Goal: Information Seeking & Learning: Learn about a topic

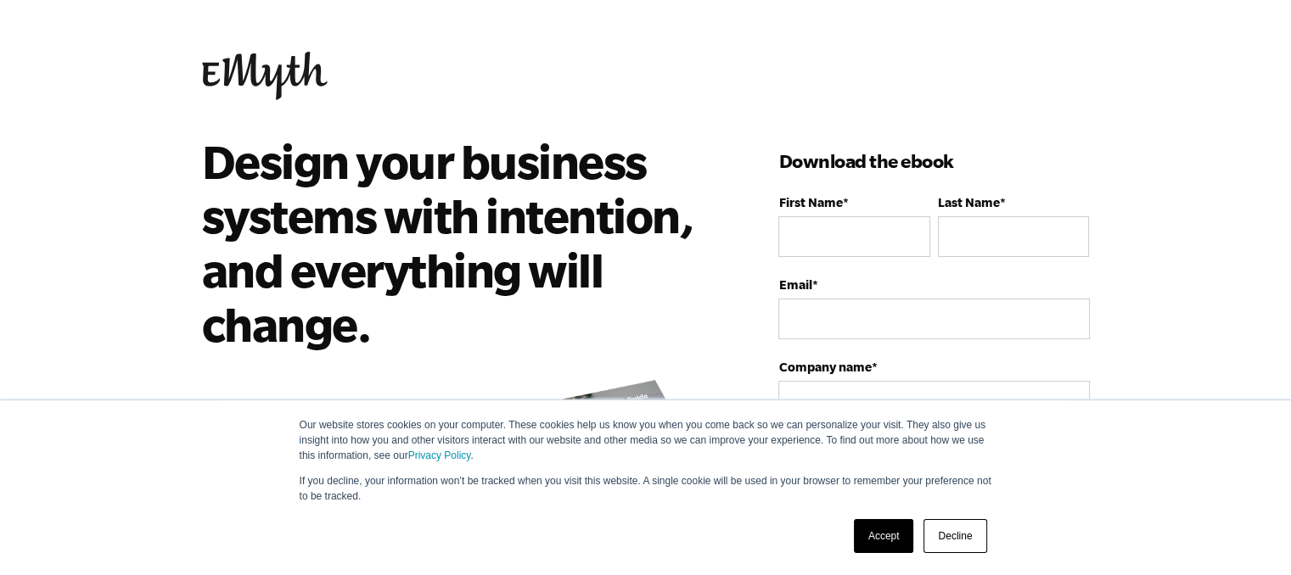
click at [278, 76] on img at bounding box center [265, 76] width 126 height 48
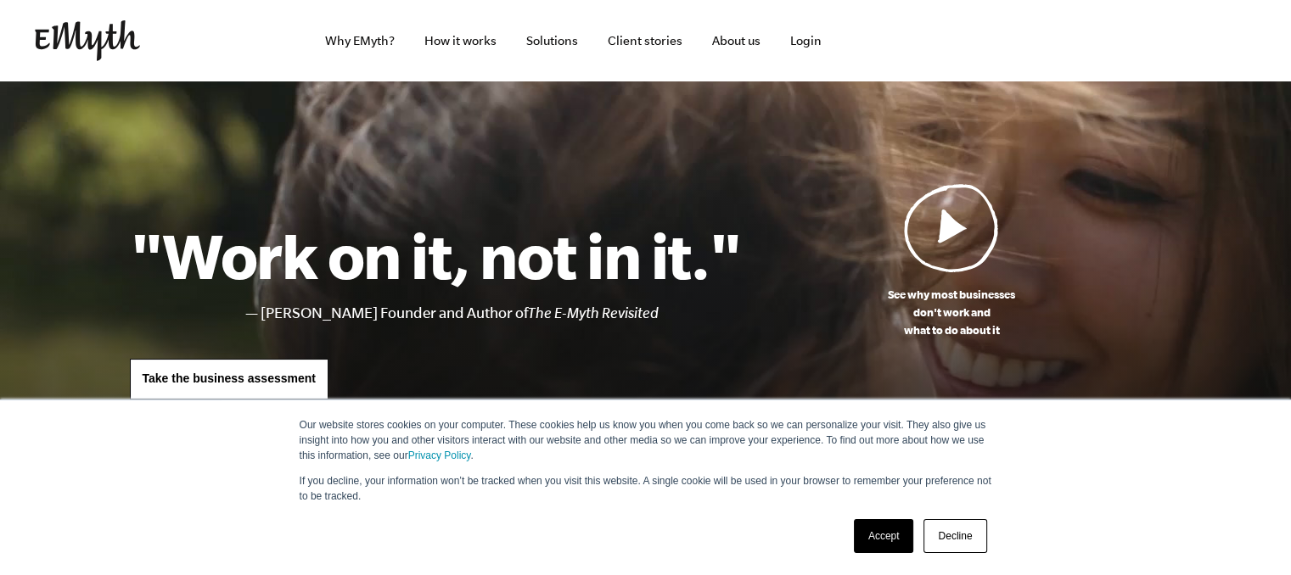
click at [883, 536] on link "Accept" at bounding box center [884, 536] width 60 height 34
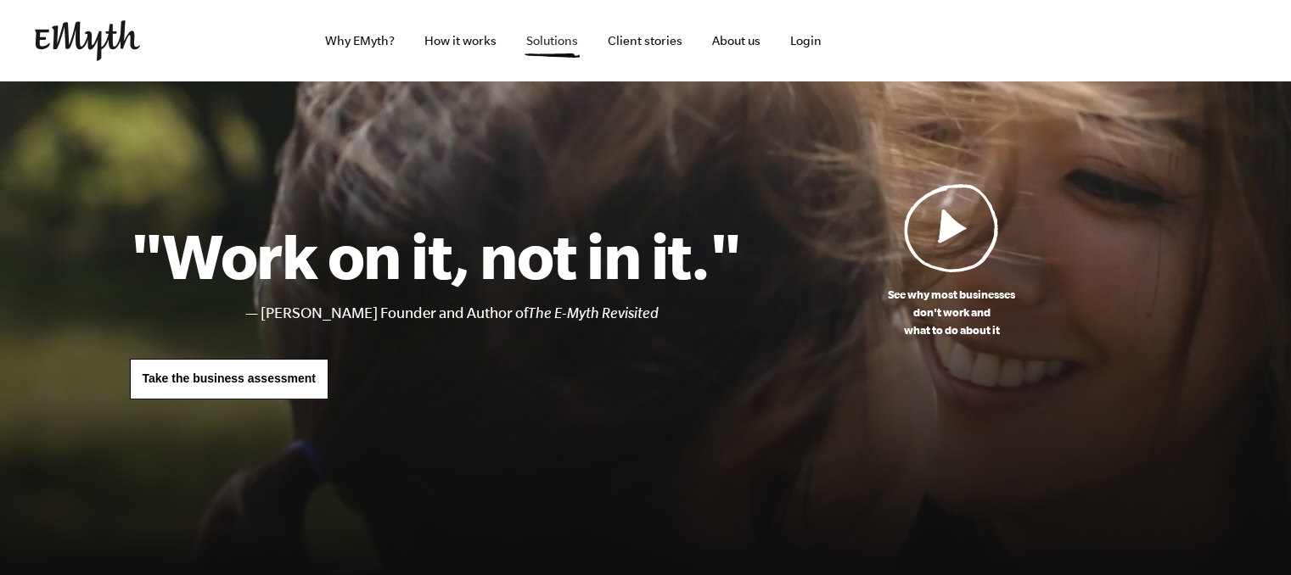
click at [557, 45] on link "Solutions" at bounding box center [552, 40] width 79 height 81
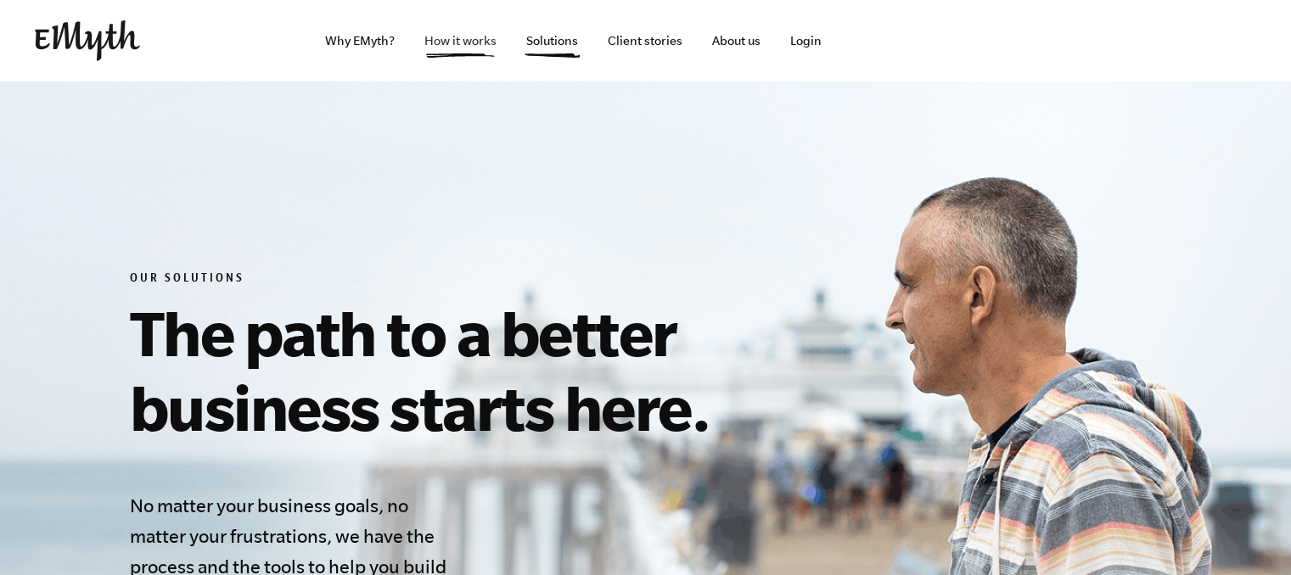
click at [467, 57] on link "How it works" at bounding box center [460, 40] width 99 height 81
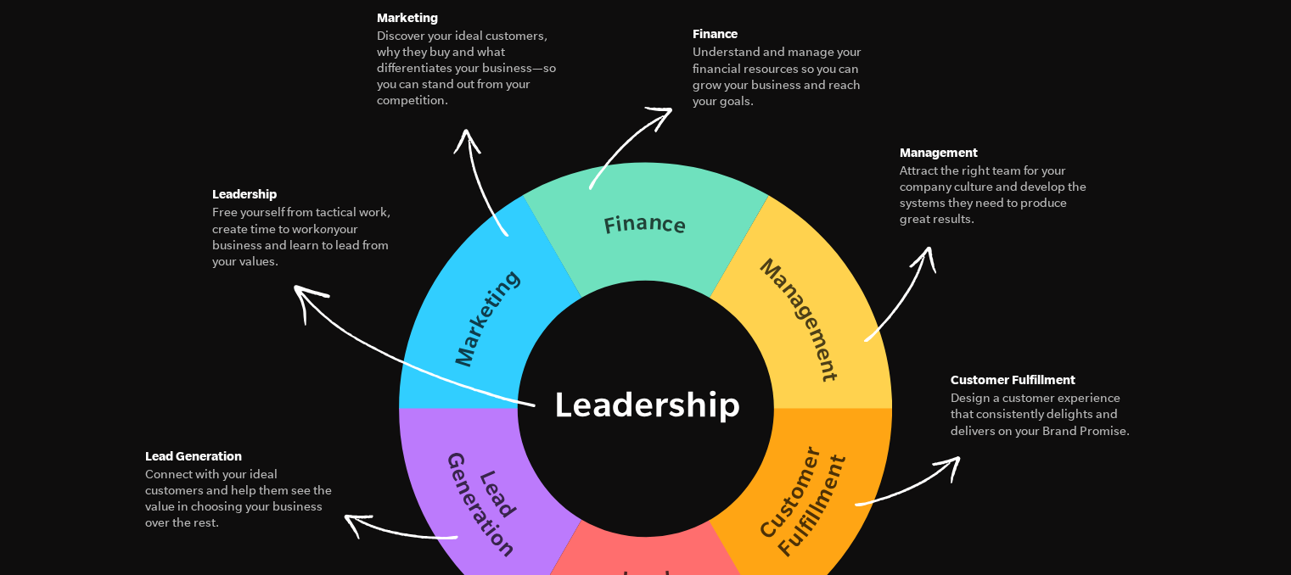
scroll to position [2546, 0]
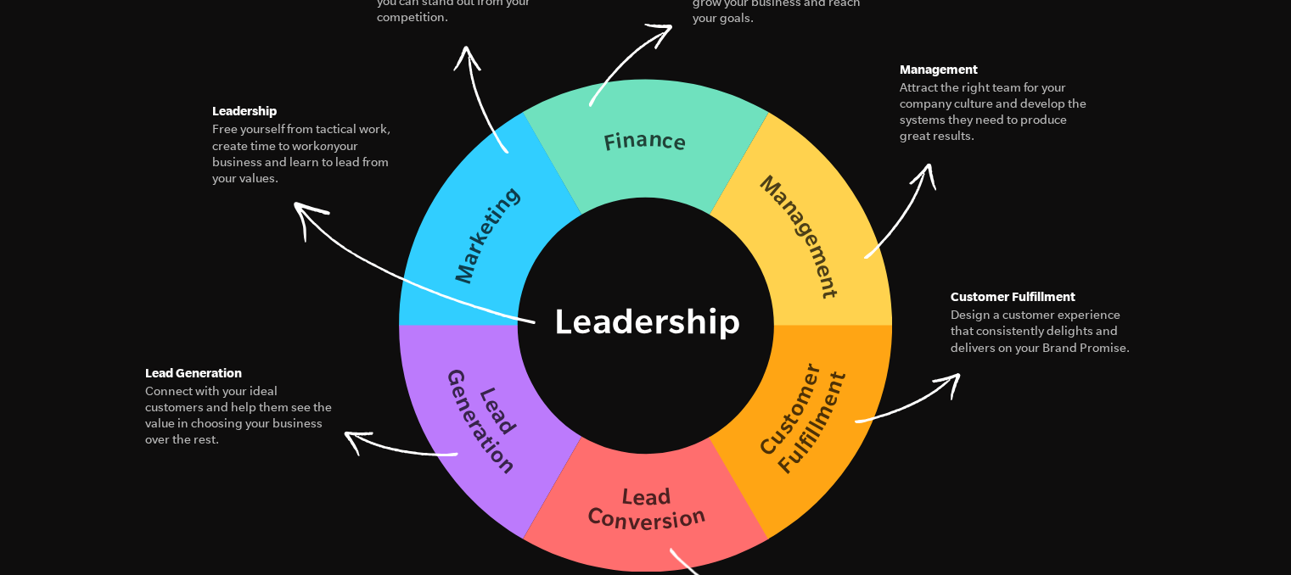
drag, startPoint x: 346, startPoint y: 367, endPoint x: 146, endPoint y: 283, distance: 217.5
click at [146, 283] on figure "The Seven Essential Systems Our model for building a business of interconnected…" at bounding box center [646, 152] width 1032 height 844
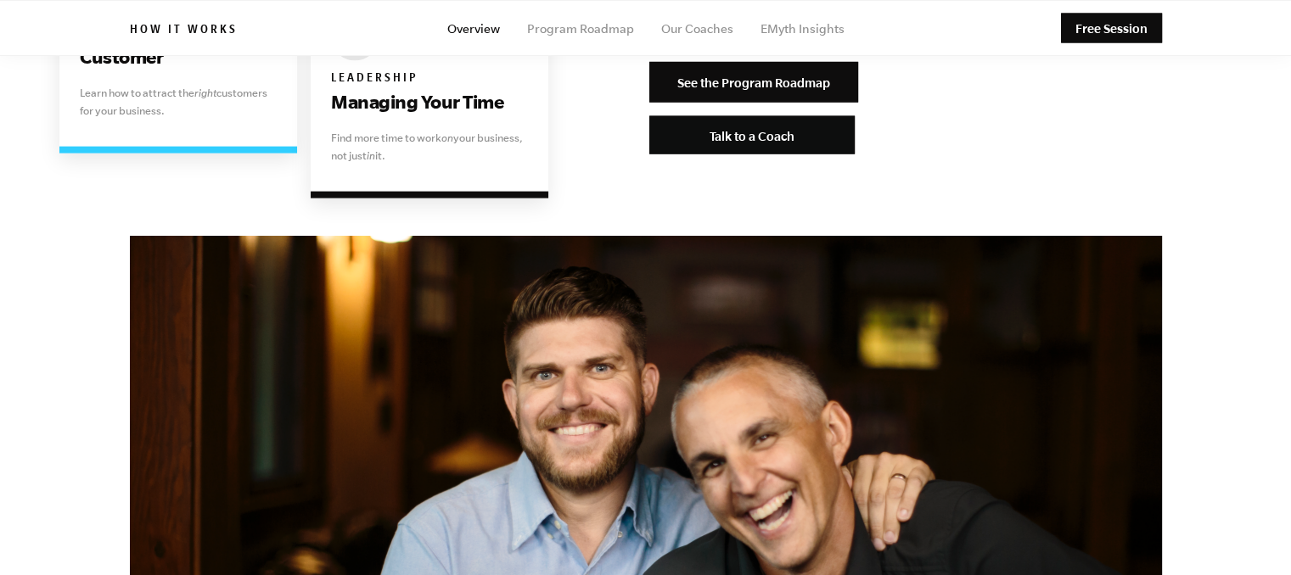
scroll to position [3565, 0]
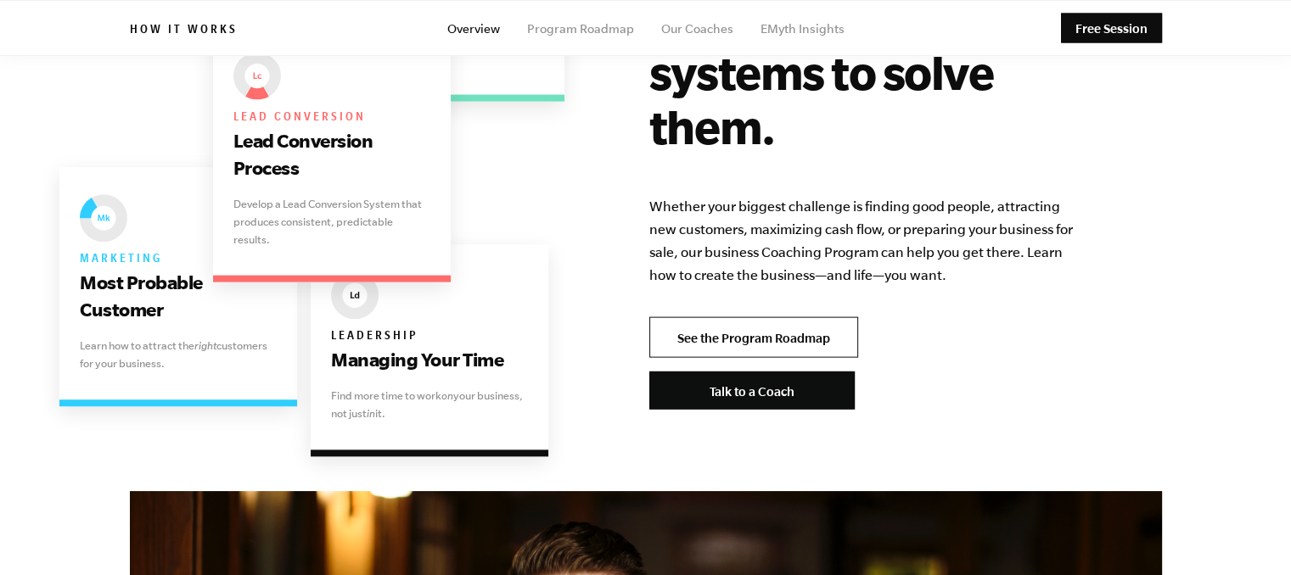
click at [784, 317] on link "See the Program Roadmap" at bounding box center [753, 337] width 209 height 41
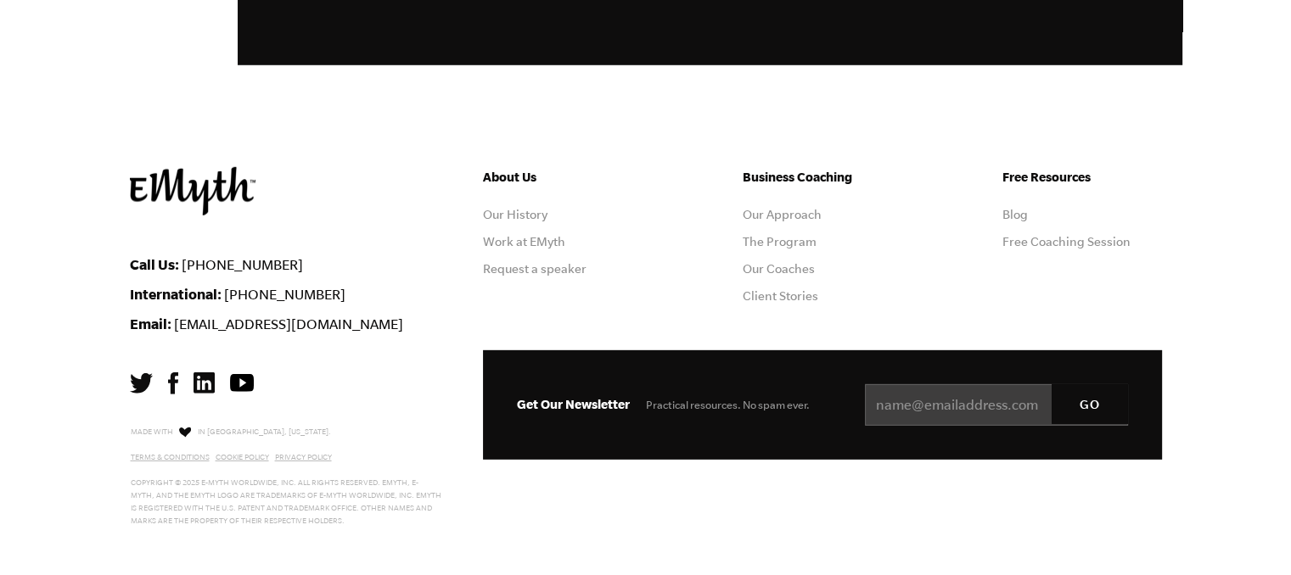
scroll to position [4987, 0]
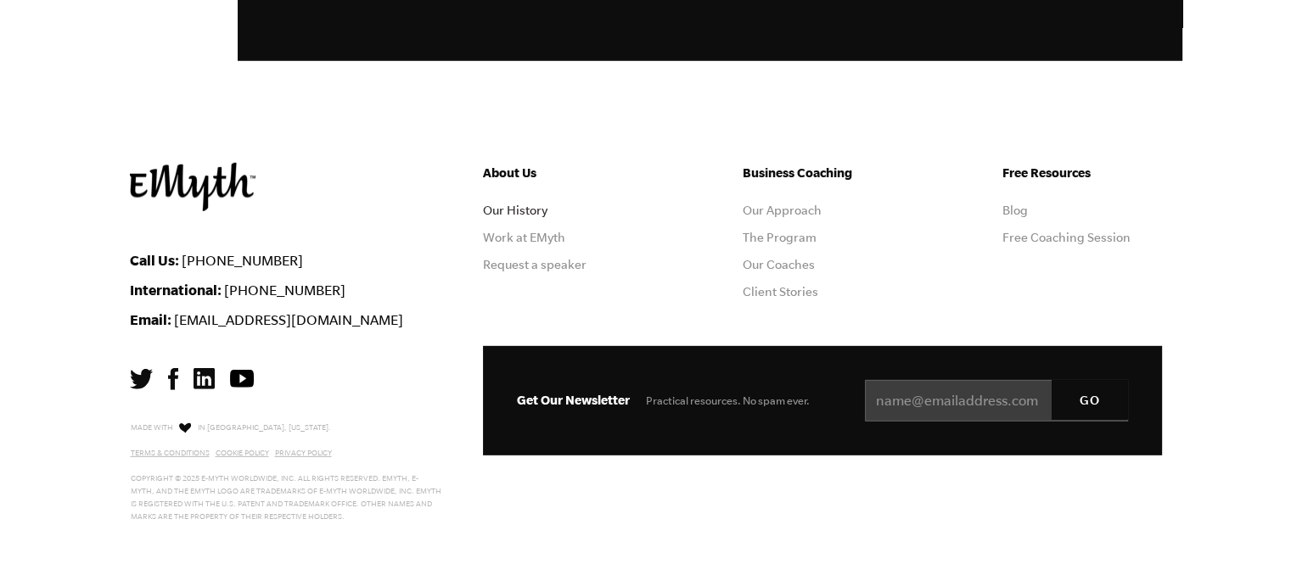
click at [520, 205] on link "Our History" at bounding box center [515, 211] width 65 height 14
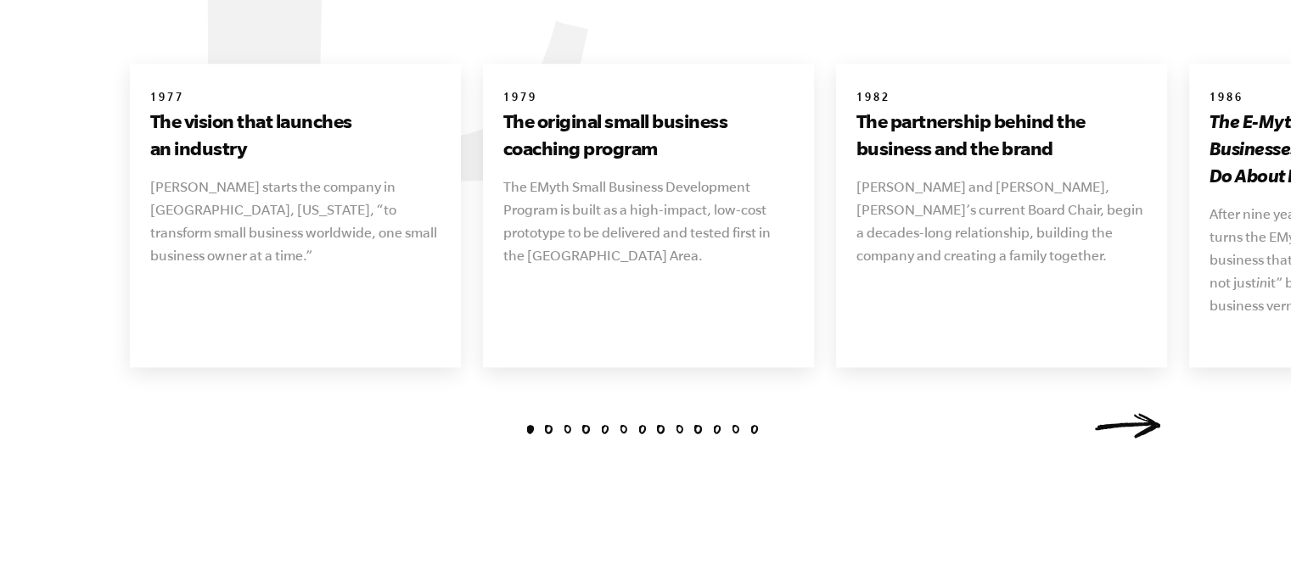
scroll to position [2037, 0]
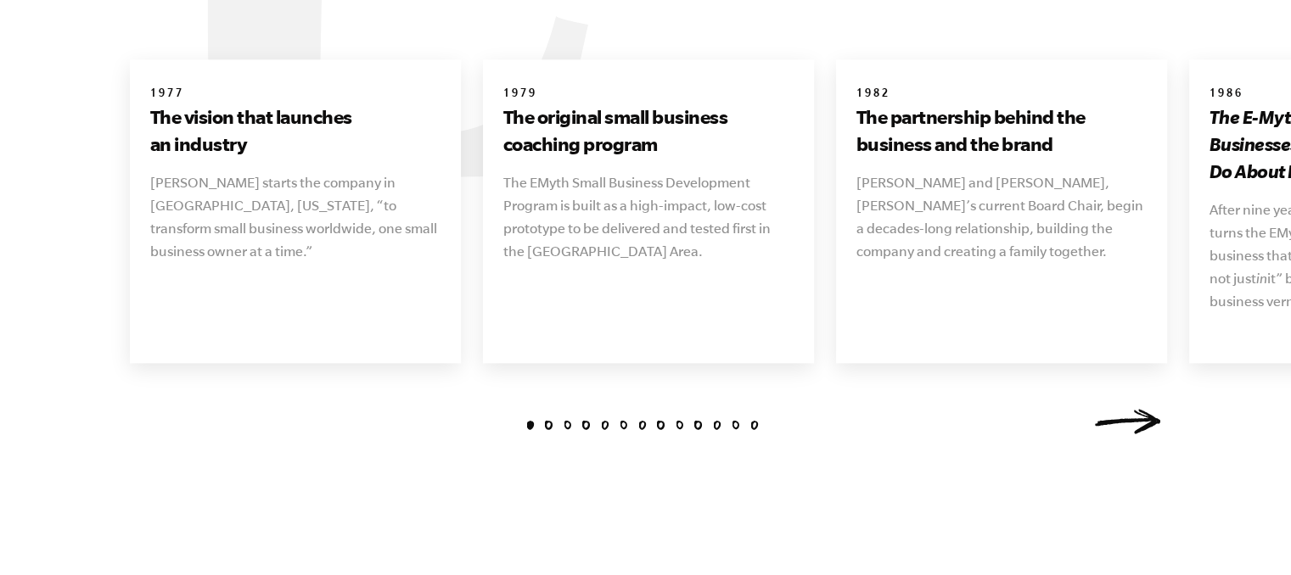
click at [551, 421] on li "2" at bounding box center [548, 425] width 9 height 9
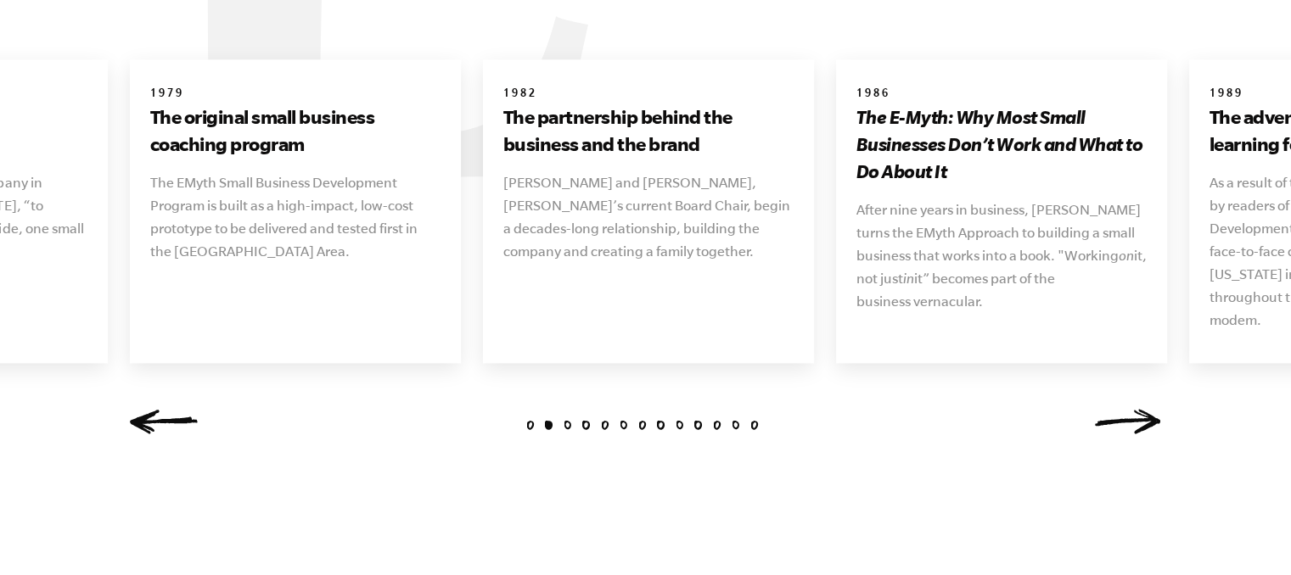
click at [1130, 409] on link "Next" at bounding box center [1128, 421] width 68 height 25
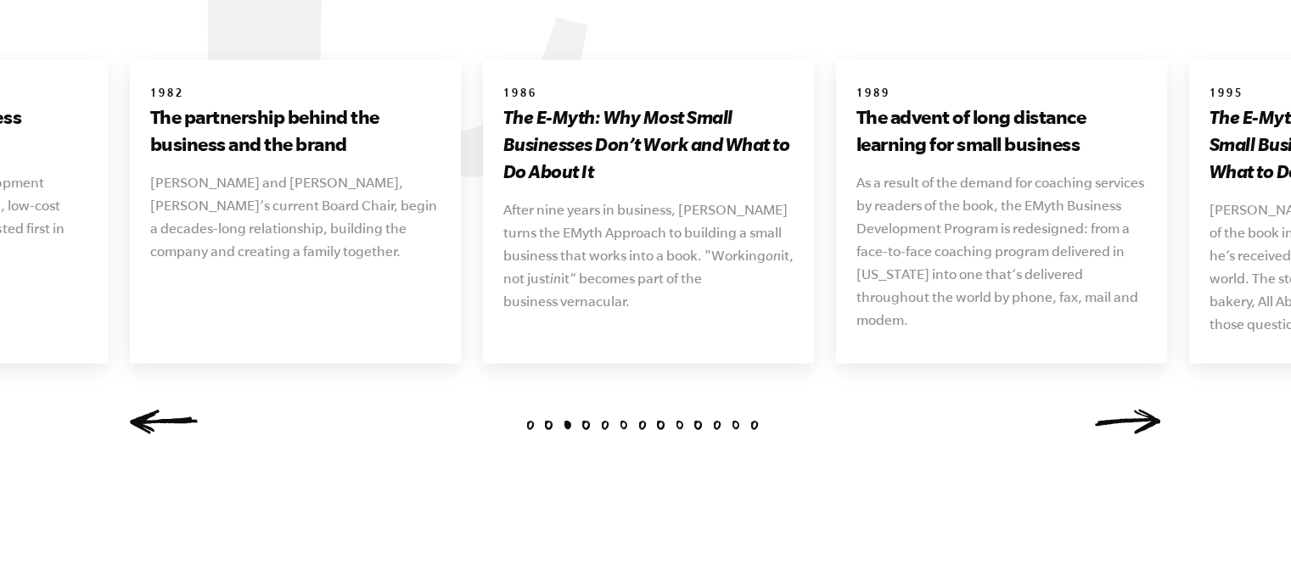
click at [1130, 409] on link "Next" at bounding box center [1128, 421] width 68 height 25
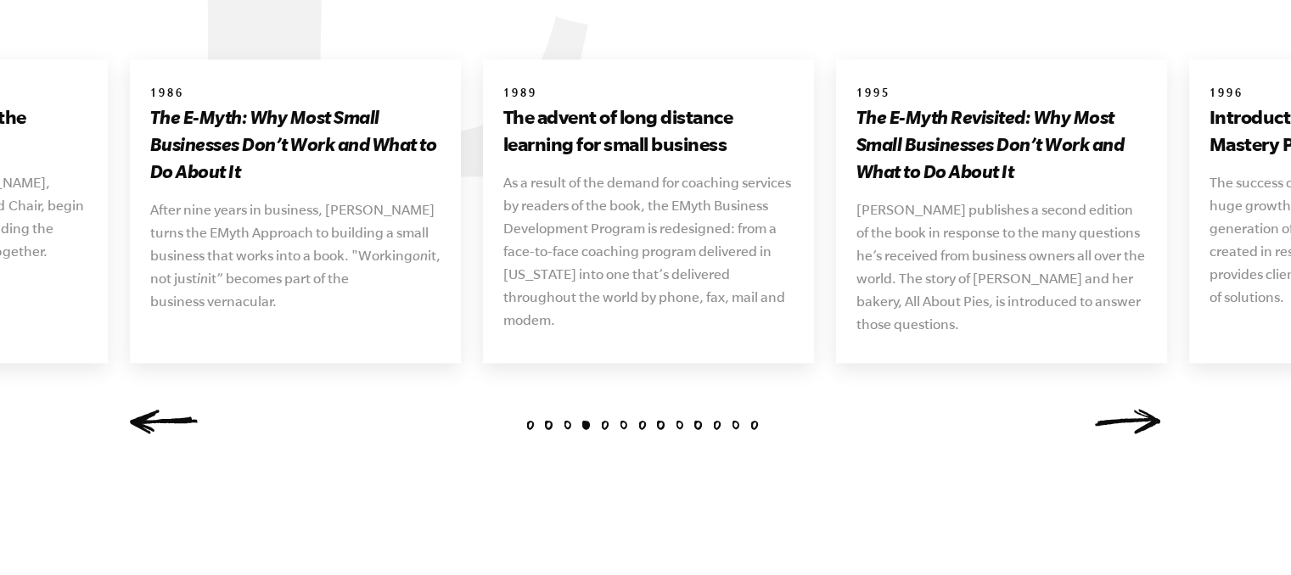
click at [1130, 409] on link "Next" at bounding box center [1128, 421] width 68 height 25
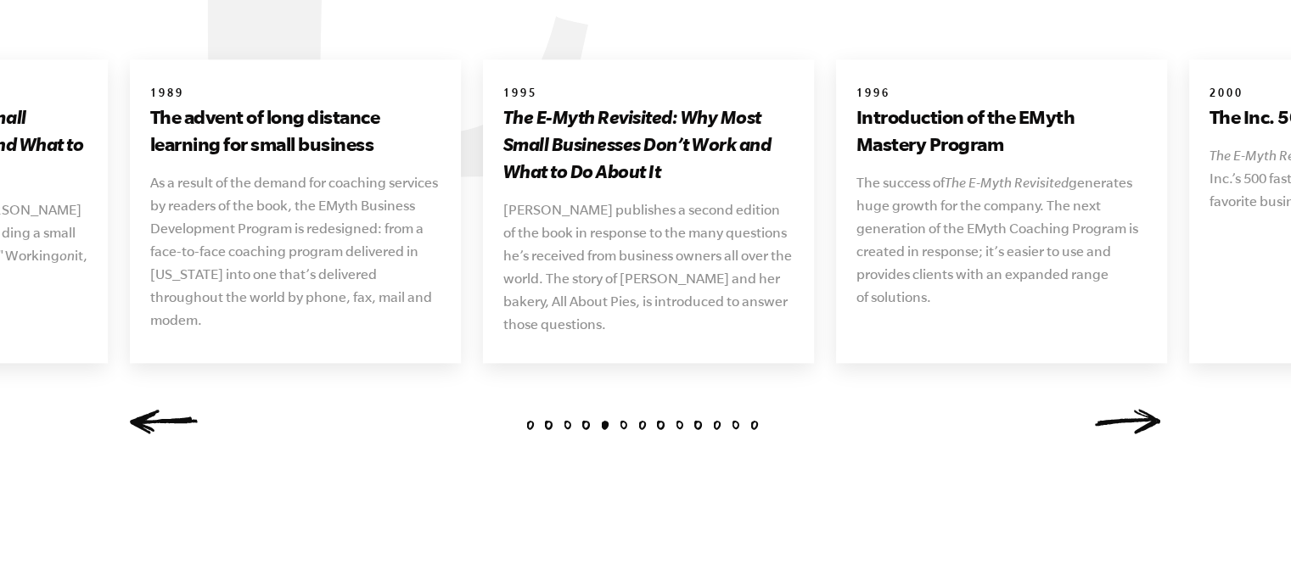
click at [1130, 409] on link "Next" at bounding box center [1128, 421] width 68 height 25
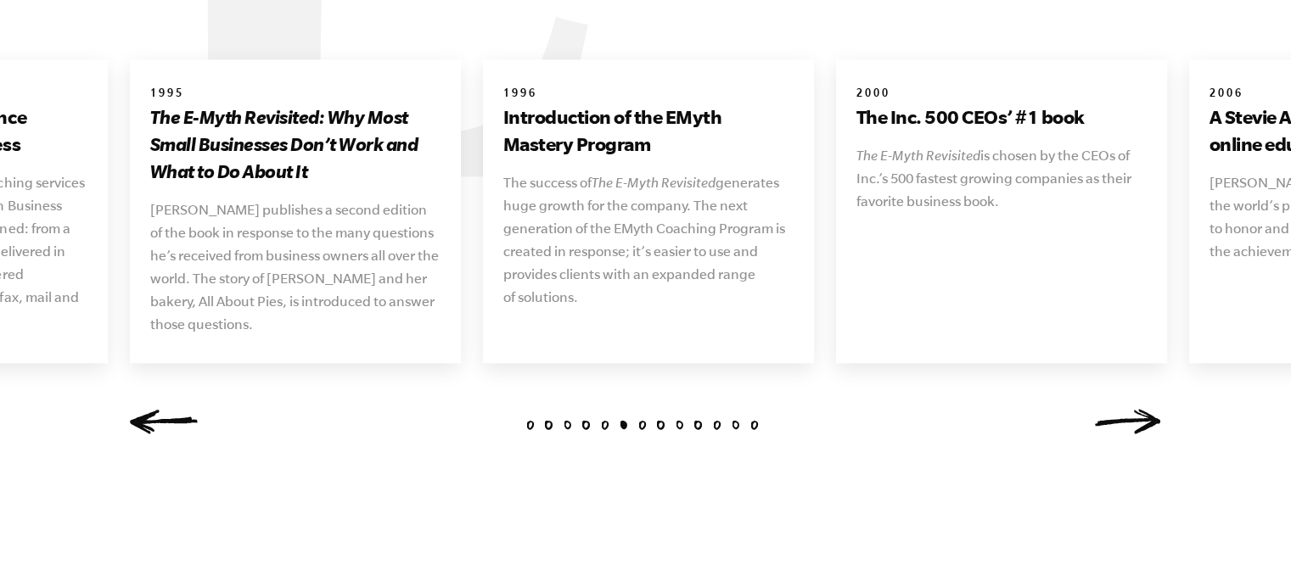
click at [1130, 409] on link "Next" at bounding box center [1128, 421] width 68 height 25
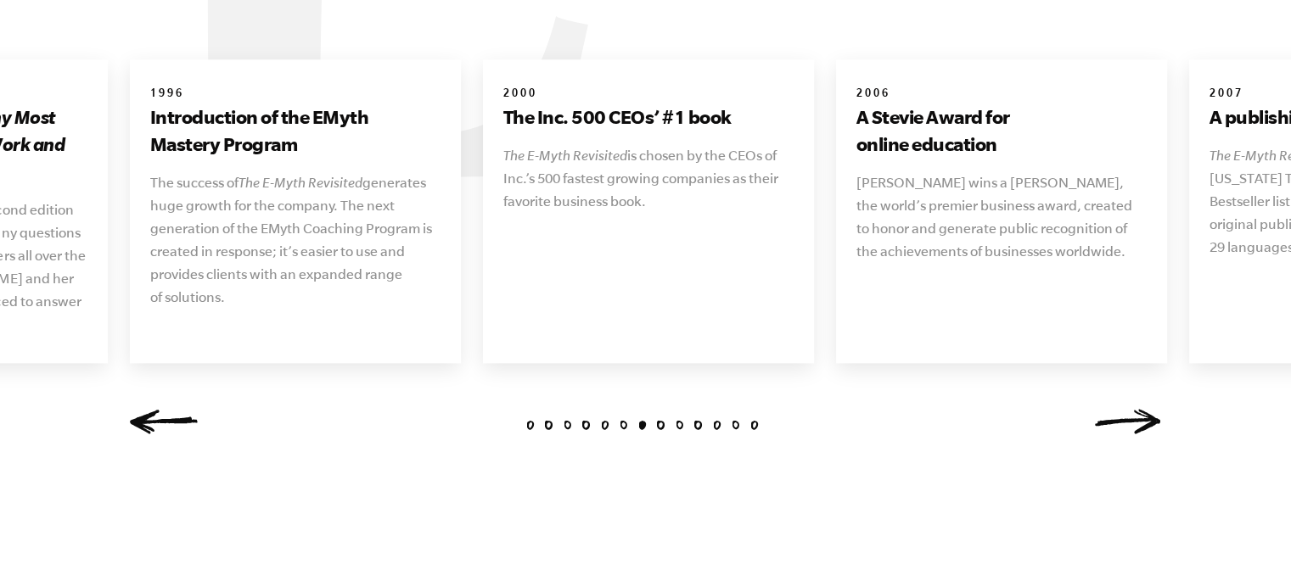
click at [1164, 411] on div "1 2 3 4 5 6 7 8 9 10 11 [DATE] The vision that launches an industry [PERSON_NAM…" at bounding box center [645, 253] width 1073 height 389
click at [1149, 409] on link "Next" at bounding box center [1128, 421] width 68 height 25
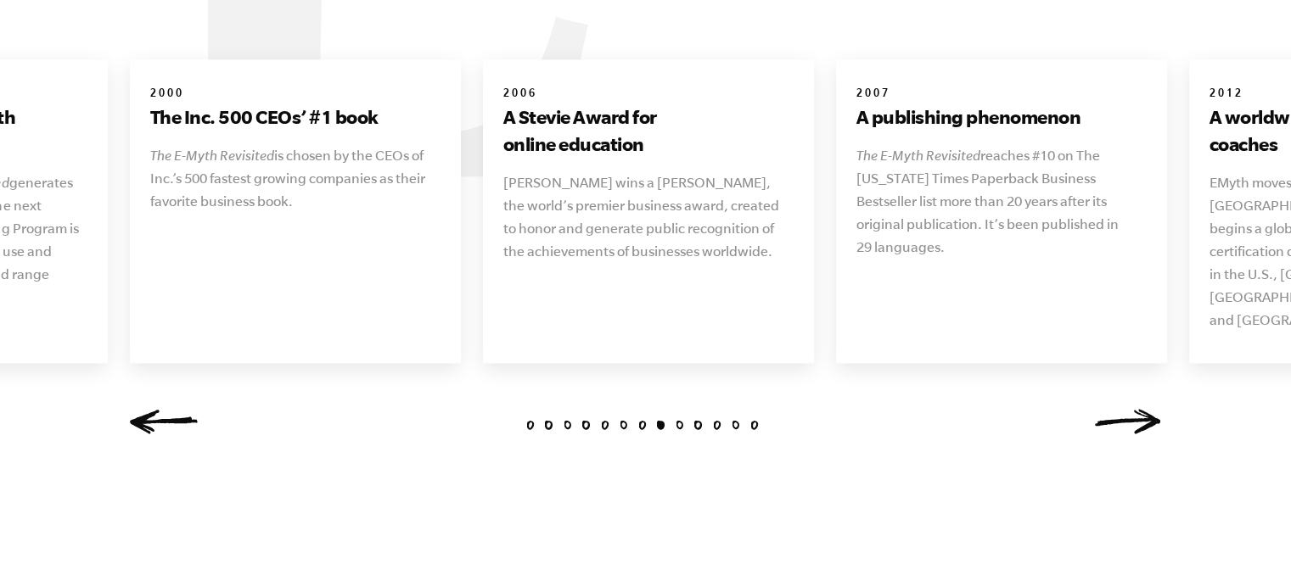
click at [1140, 409] on link "Next" at bounding box center [1128, 421] width 68 height 25
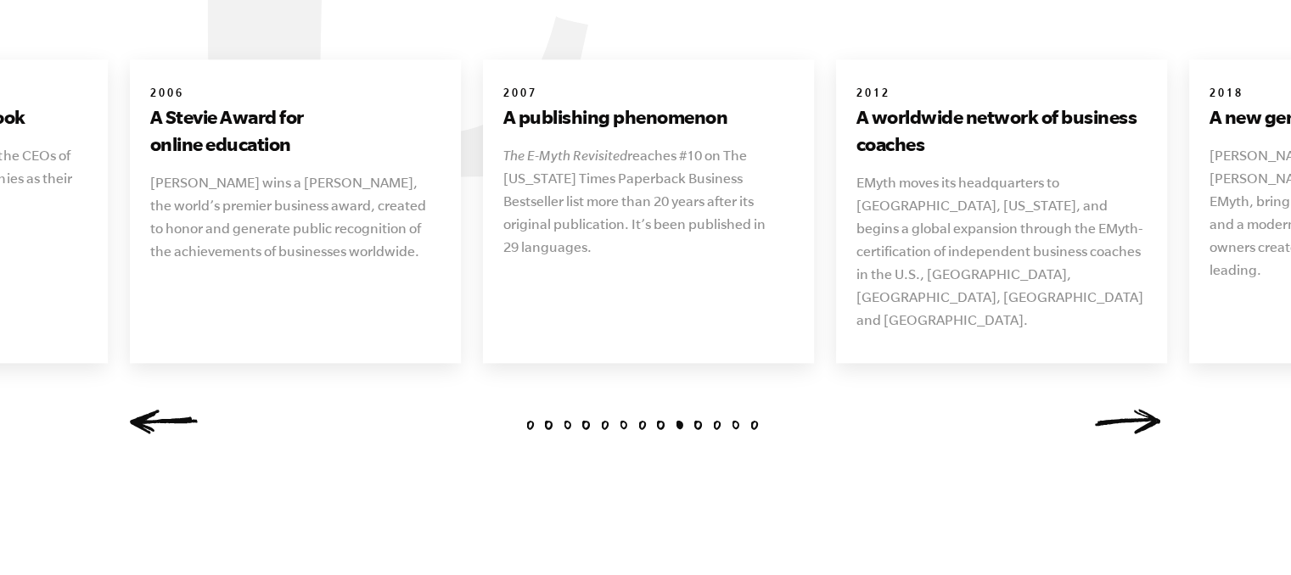
click at [166, 409] on link "Previous" at bounding box center [164, 421] width 68 height 25
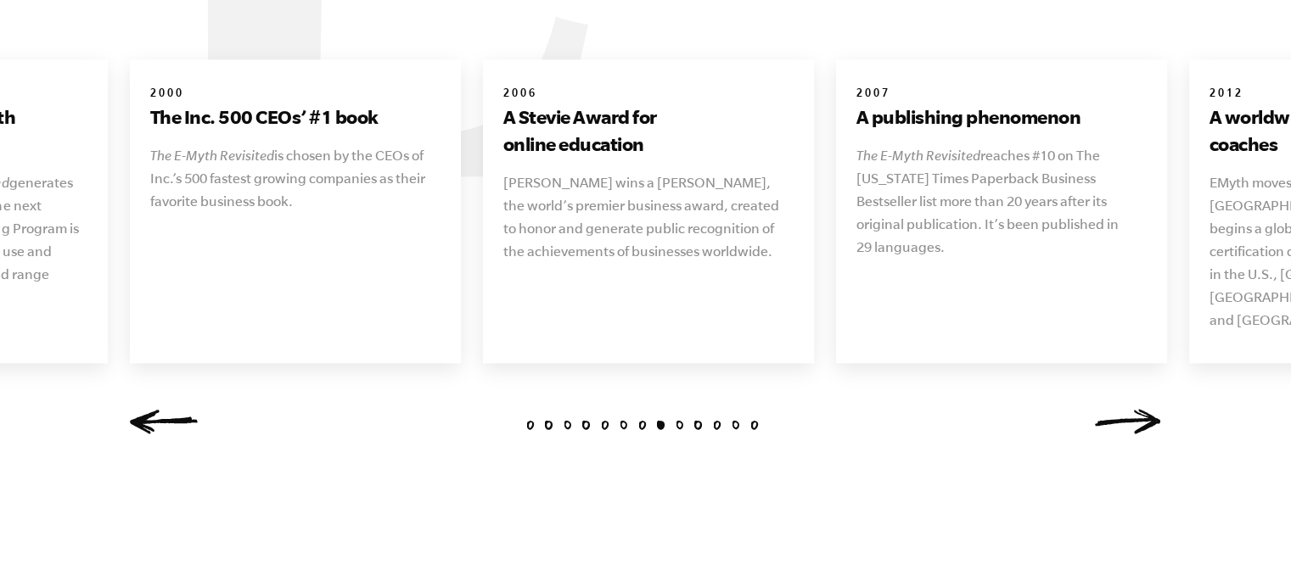
click at [1110, 409] on link "Next" at bounding box center [1128, 421] width 68 height 25
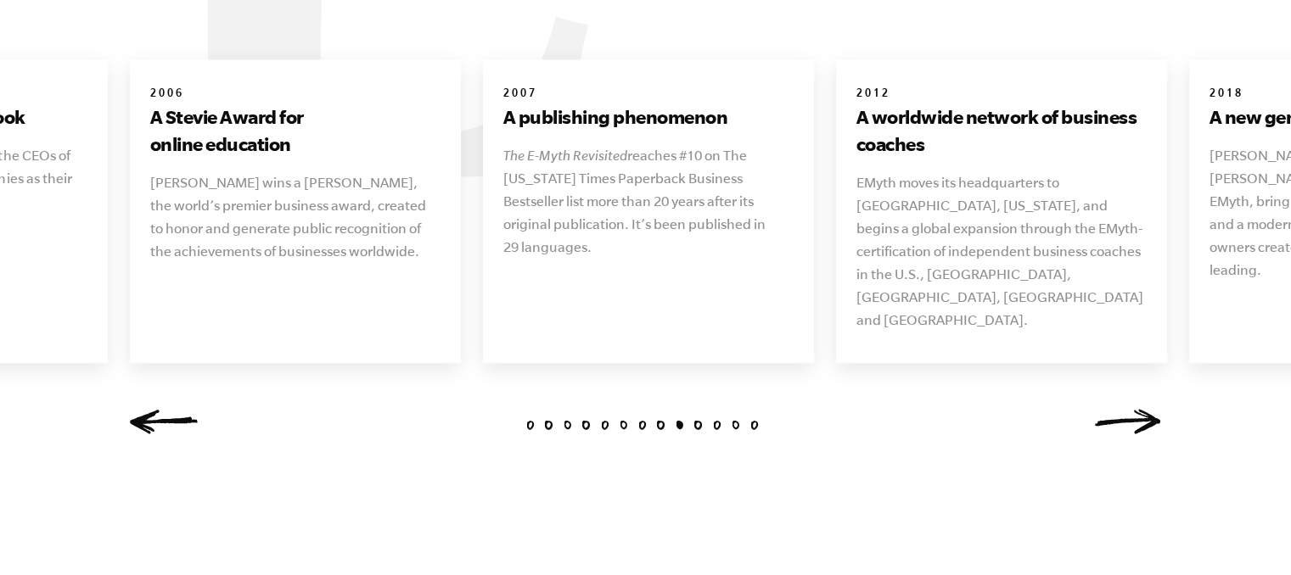
click at [1110, 409] on link "Next" at bounding box center [1128, 421] width 68 height 25
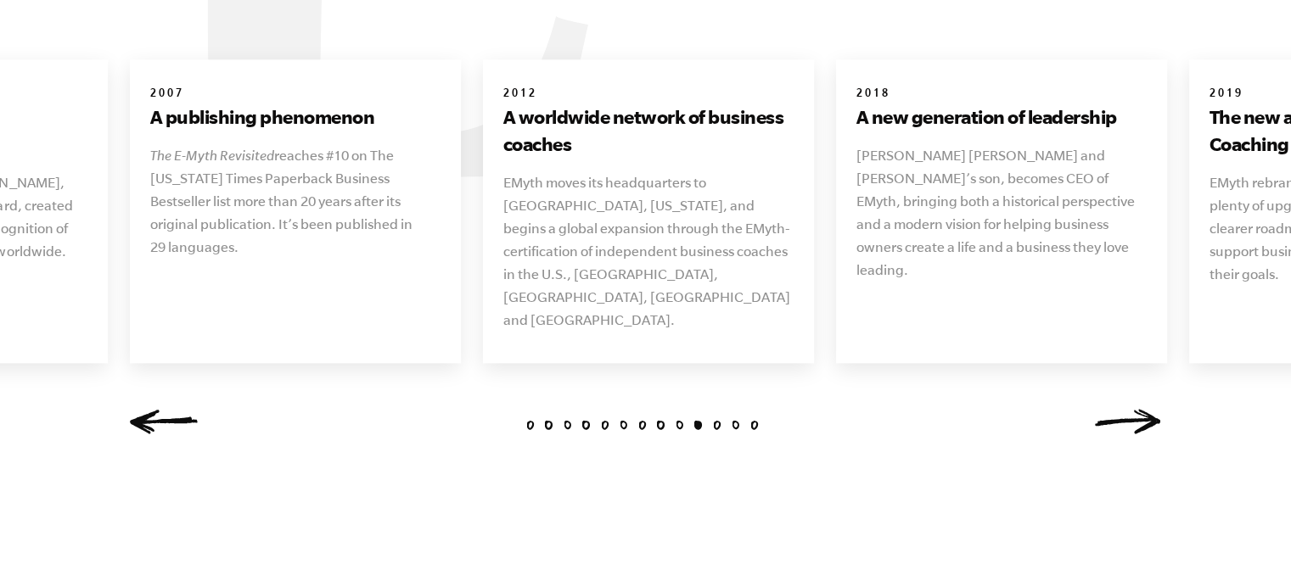
click at [1110, 409] on link "Next" at bounding box center [1128, 421] width 68 height 25
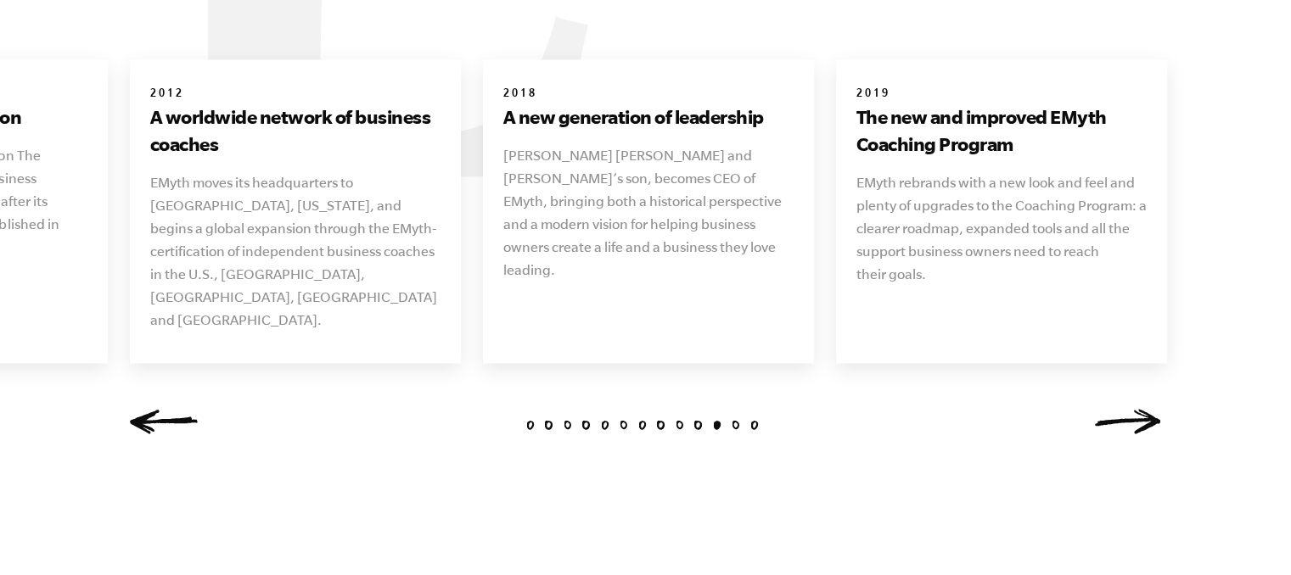
click at [1110, 409] on link "Next" at bounding box center [1128, 421] width 68 height 25
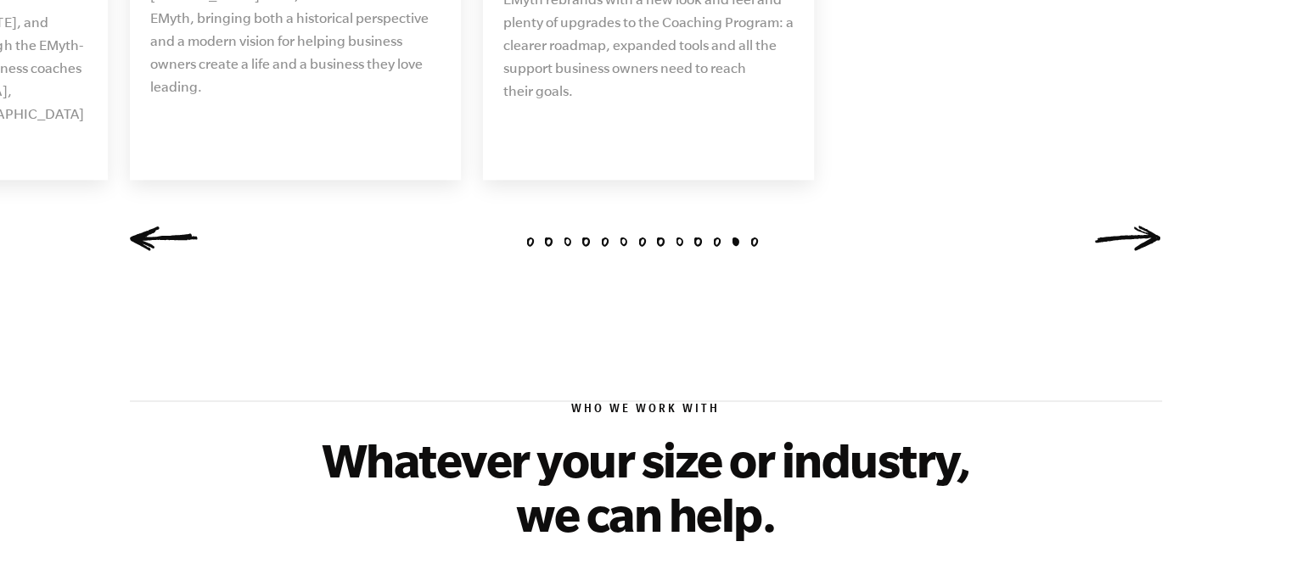
scroll to position [2207, 0]
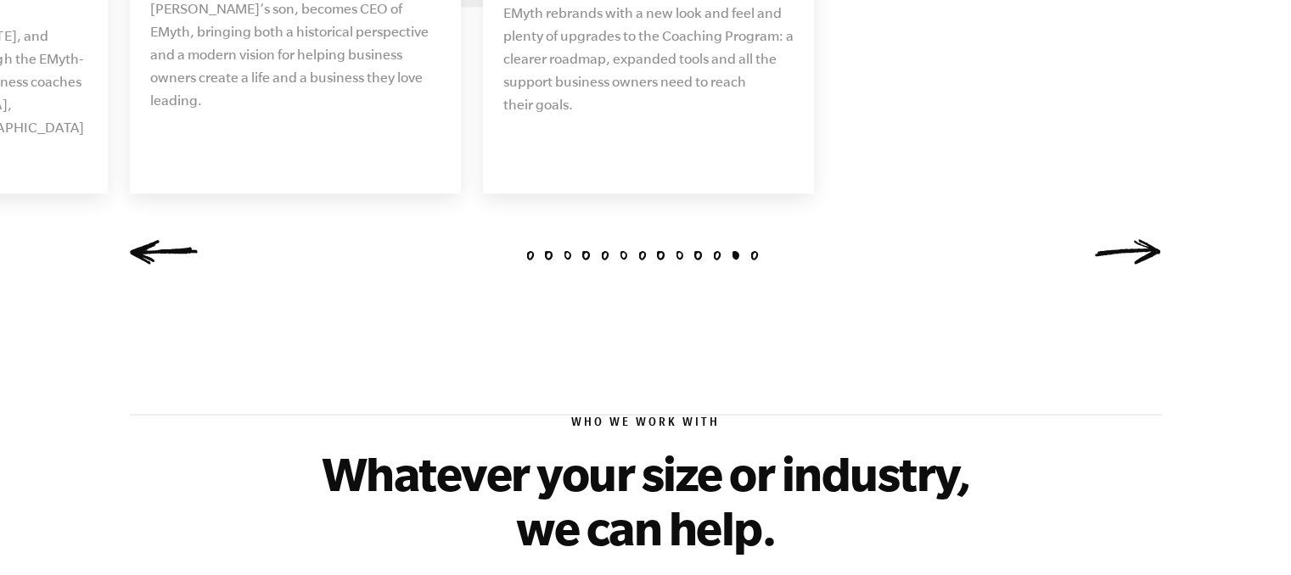
click at [1136, 239] on link "Next" at bounding box center [1128, 251] width 68 height 25
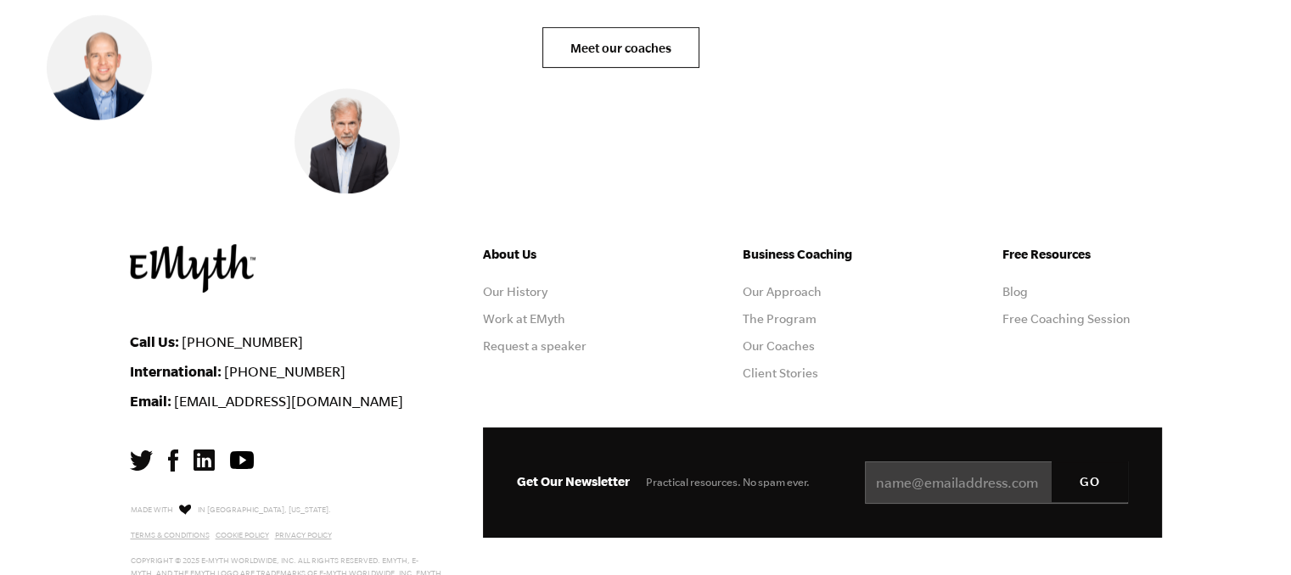
scroll to position [7044, 0]
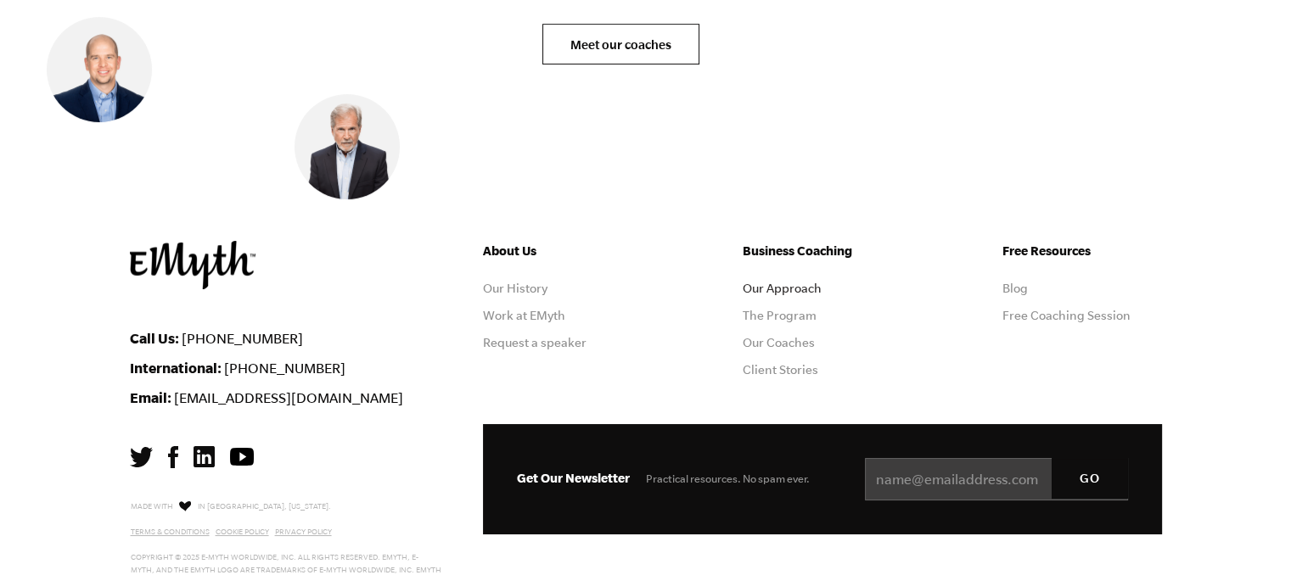
click at [772, 282] on link "Our Approach" at bounding box center [782, 289] width 79 height 14
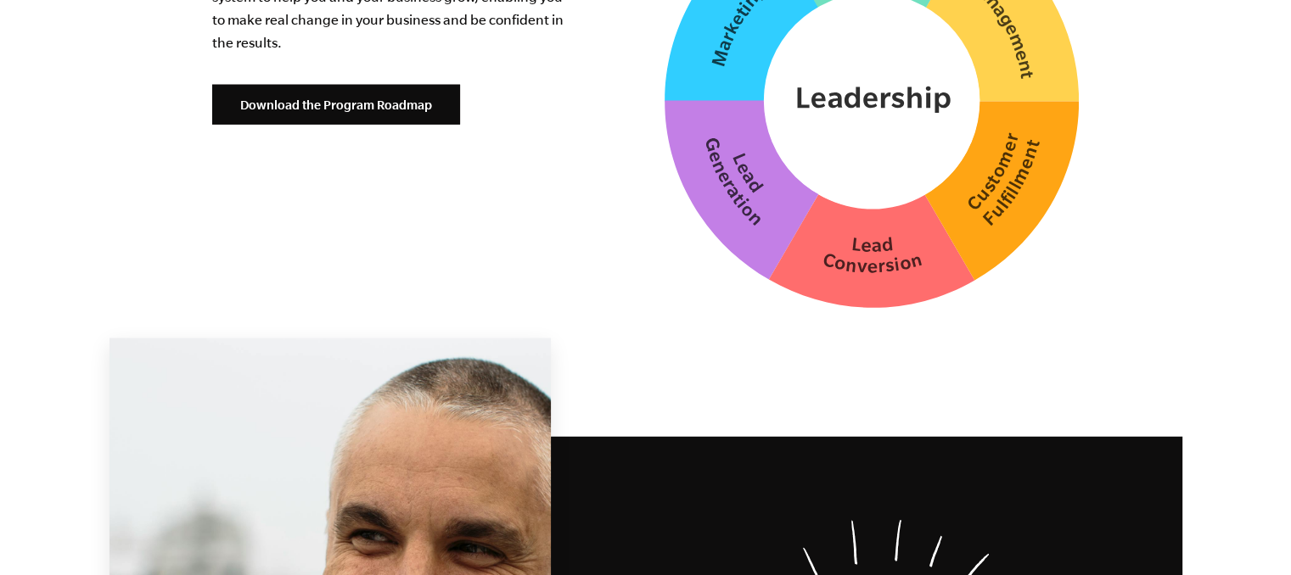
scroll to position [4498, 0]
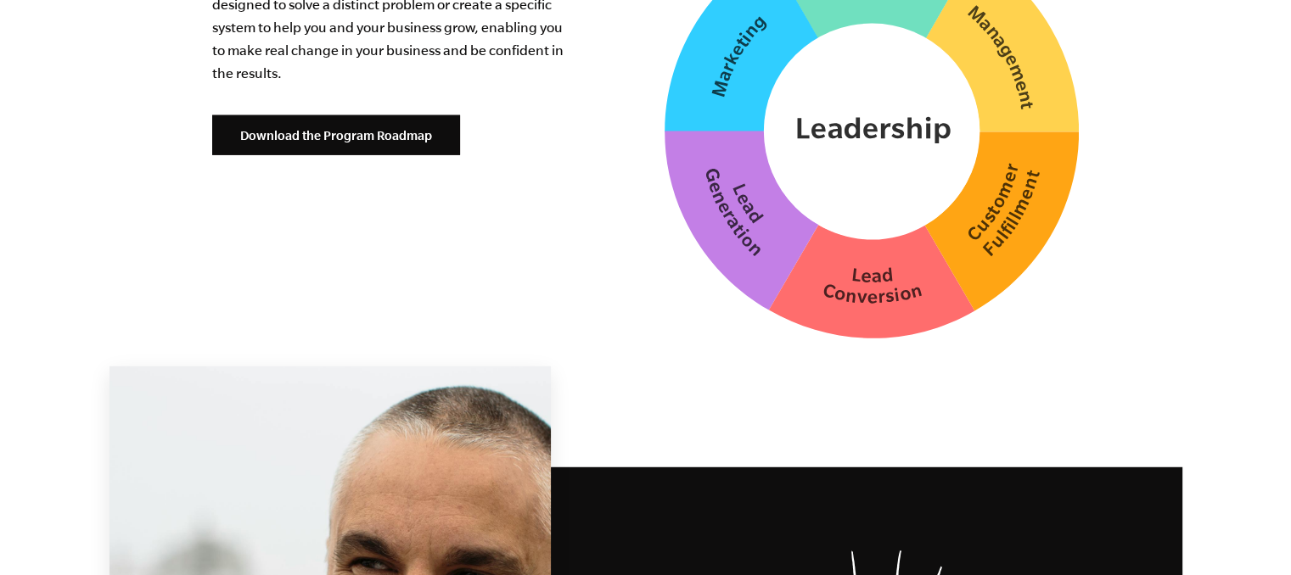
click at [401, 138] on div "The heart of our Coaching Program—the EMyth Roadmap—is a step-by-step series of…" at bounding box center [390, 101] width 356 height 354
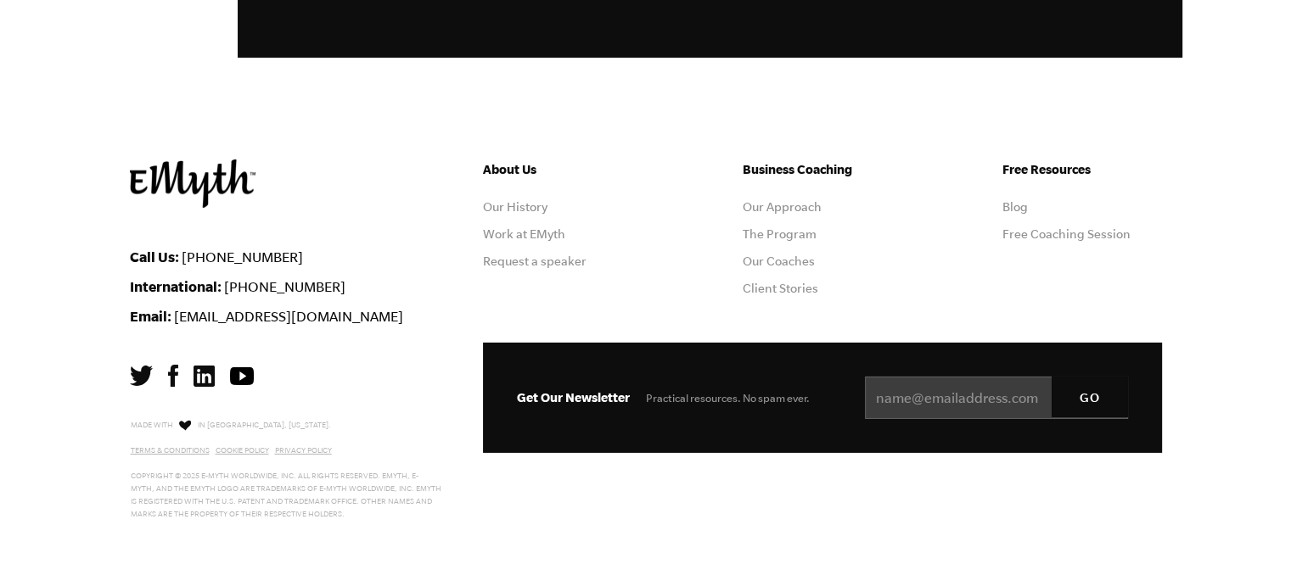
scroll to position [5538, 0]
